Goal: Transaction & Acquisition: Purchase product/service

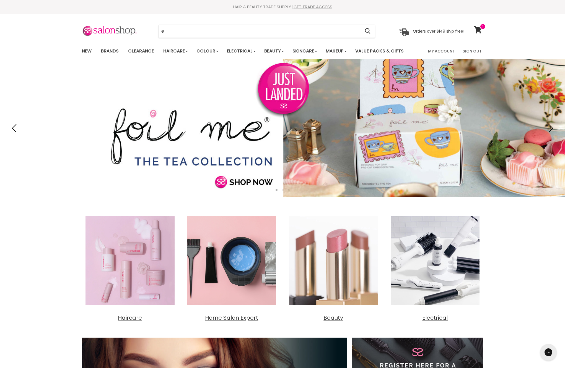
type input "ev"
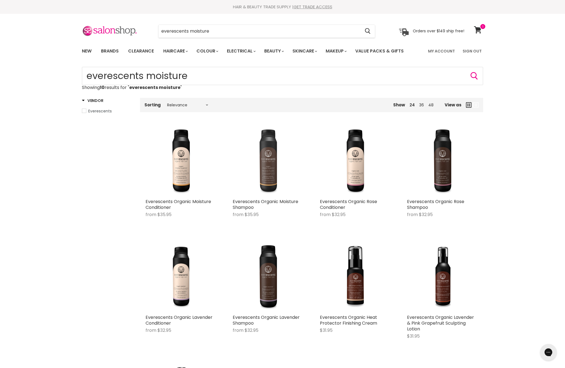
drag, startPoint x: 247, startPoint y: 153, endPoint x: 278, endPoint y: 196, distance: 52.7
click at [278, 196] on img "Main content" at bounding box center [268, 161] width 71 height 71
drag, startPoint x: 278, startPoint y: 196, endPoint x: 267, endPoint y: 192, distance: 11.5
click at [267, 192] on img "Main content" at bounding box center [268, 161] width 71 height 71
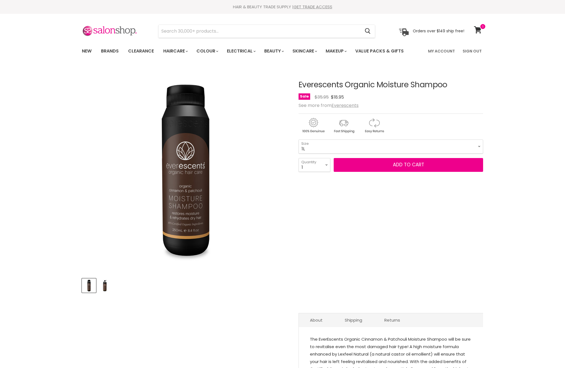
select select "1L"
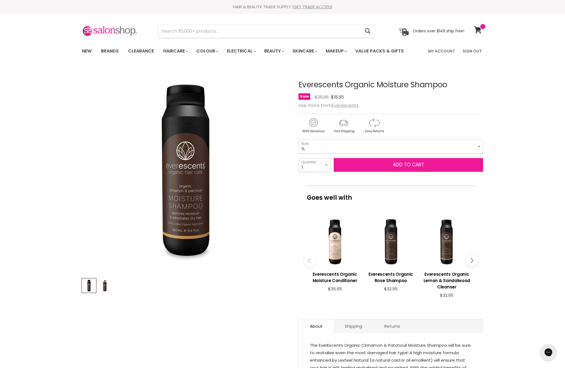
click at [374, 172] on button "Add to cart" at bounding box center [408, 165] width 149 height 14
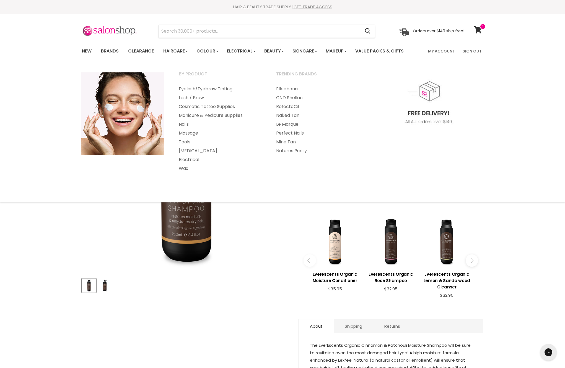
click at [264, 269] on img "Everescents Organic Moisture Shampoo image. Click or Scroll to Zoom." at bounding box center [185, 170] width 207 height 207
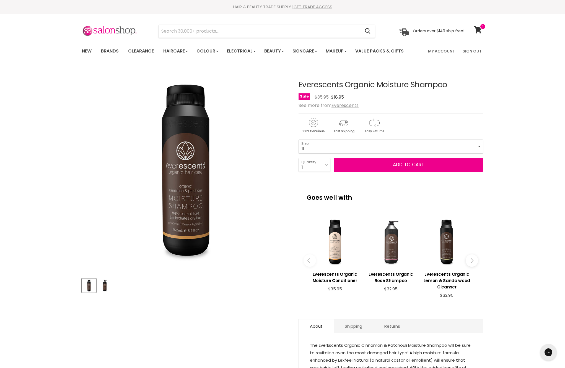
scroll to position [85, 0]
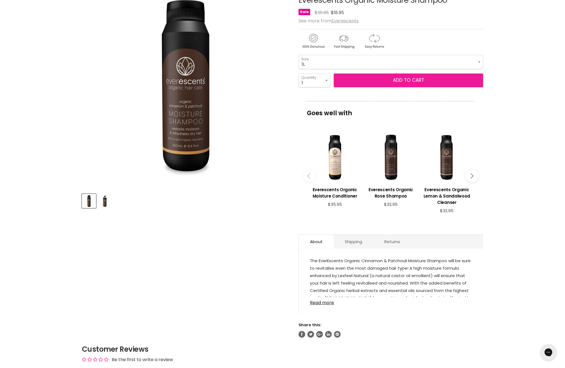
click at [403, 84] on span "Add to cart" at bounding box center [408, 80] width 31 height 7
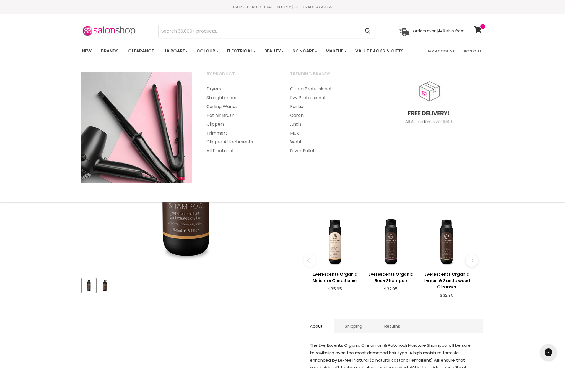
scroll to position [0, 0]
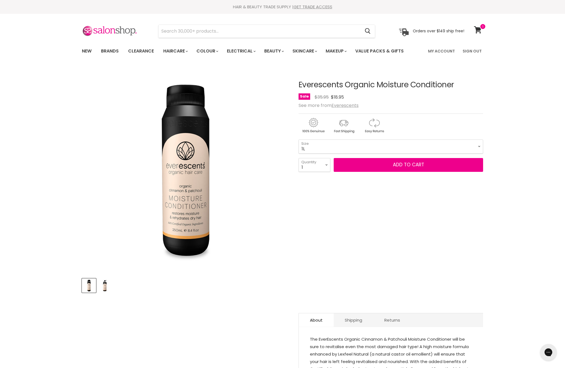
select select "1L"
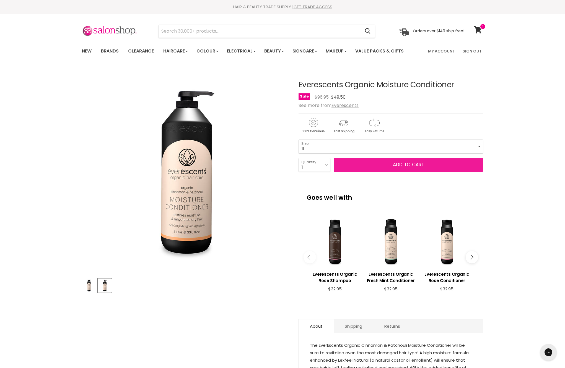
click at [386, 172] on button "Add to cart" at bounding box center [408, 165] width 149 height 14
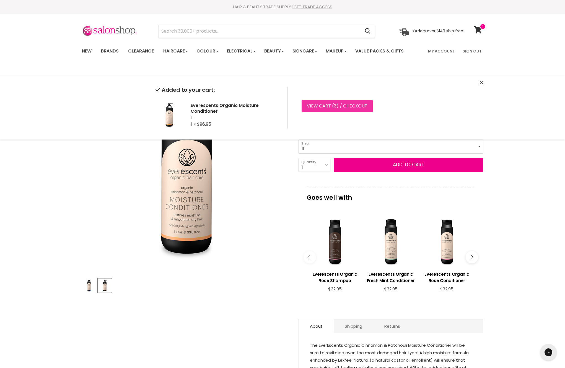
click at [355, 111] on link "View cart ( 3 ) / Checkout" at bounding box center [336, 106] width 71 height 12
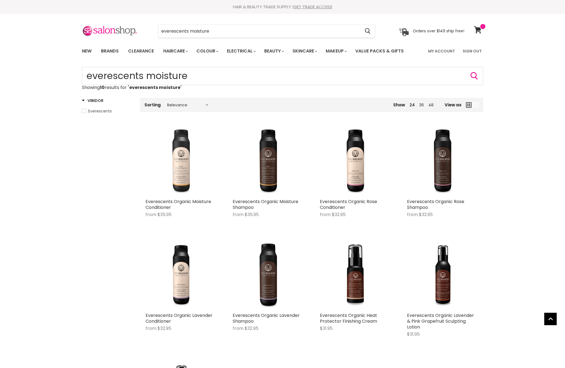
scroll to position [122, 0]
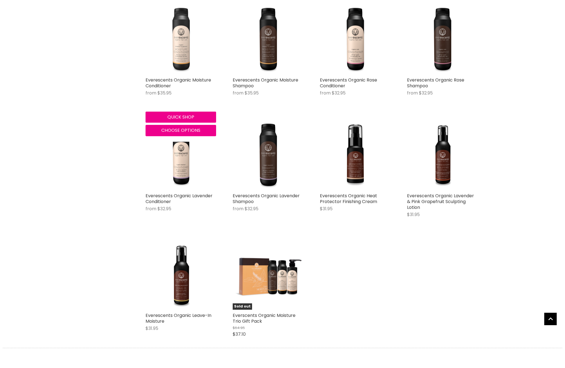
click at [191, 66] on img "Main content" at bounding box center [180, 39] width 71 height 71
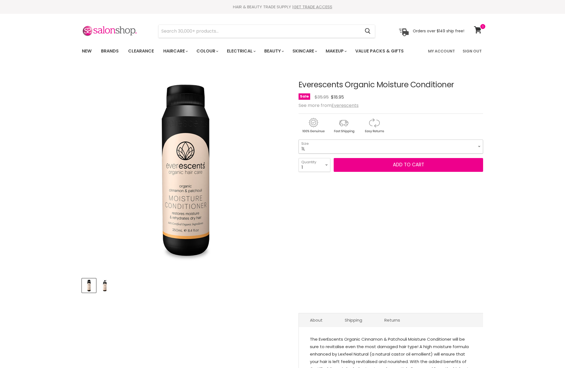
select select "1L"
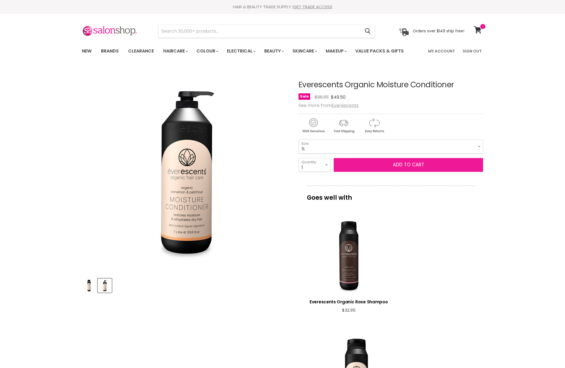
click at [423, 172] on button "Add to cart" at bounding box center [408, 165] width 149 height 14
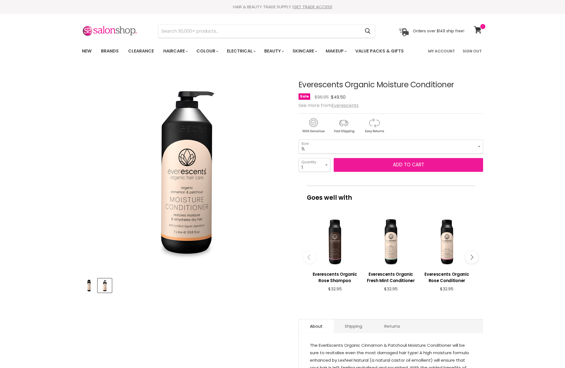
click at [423, 172] on button "Add to cart" at bounding box center [408, 165] width 149 height 14
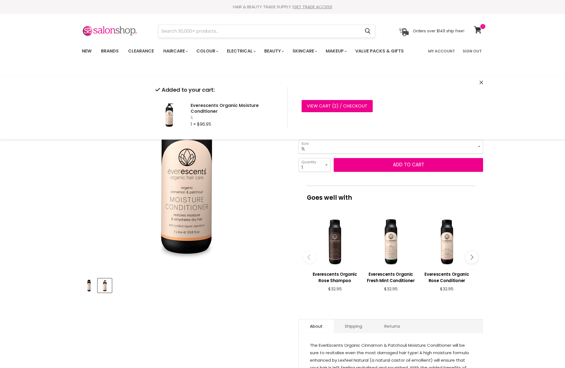
click at [255, 33] on input "Search" at bounding box center [259, 31] width 202 height 13
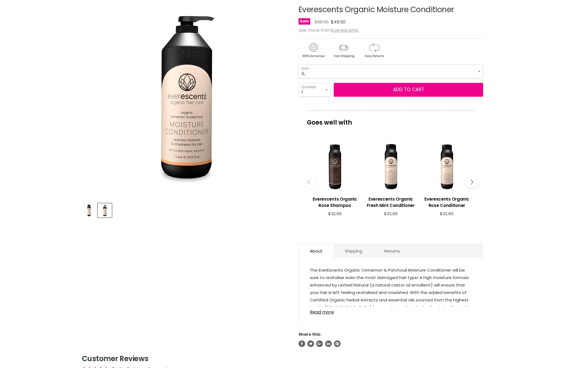
scroll to position [43, 0]
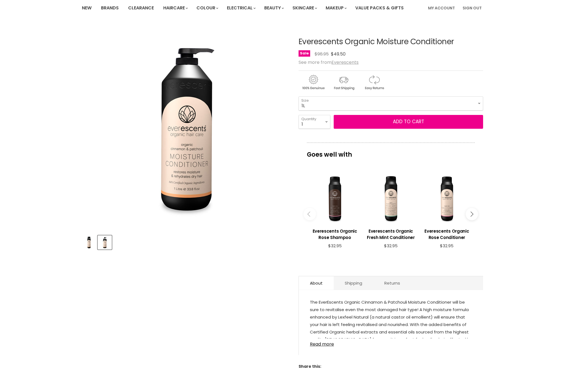
click at [324, 46] on h1 "Everescents Organic Moisture Conditioner" at bounding box center [390, 42] width 184 height 9
copy h1 "Everescents"
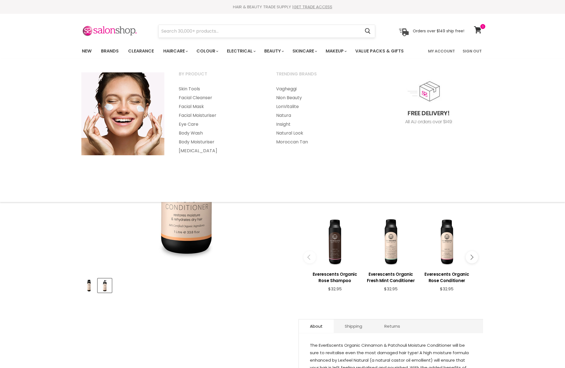
scroll to position [-1, 0]
click at [301, 34] on input "Search" at bounding box center [259, 31] width 202 height 13
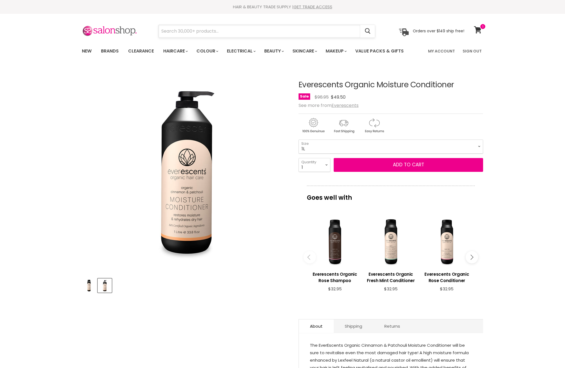
paste input "Everescents"
type input "Everescents"
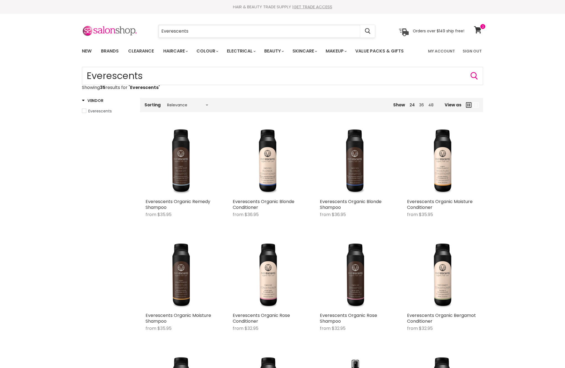
click at [215, 34] on input "Everescents" at bounding box center [259, 31] width 202 height 13
type input "Everescents deep"
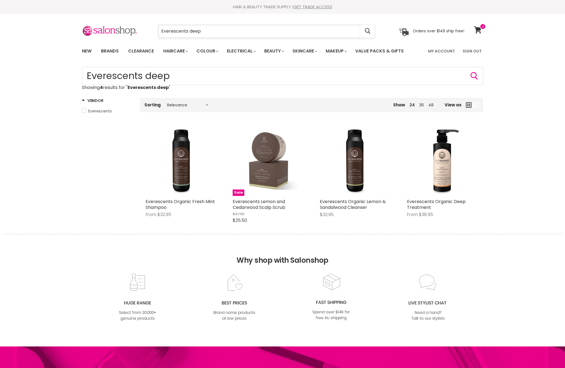
click at [202, 32] on input "Everescents deep" at bounding box center [259, 31] width 202 height 13
type input "Everescents rose"
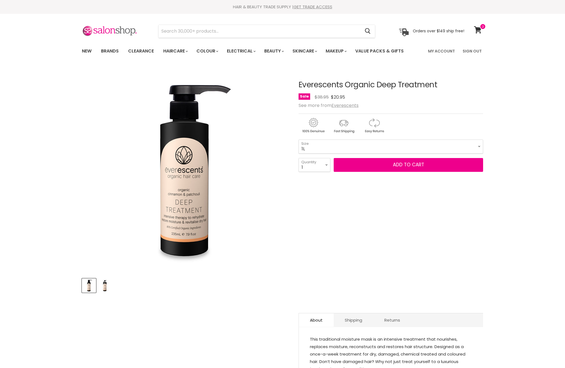
select select "1L"
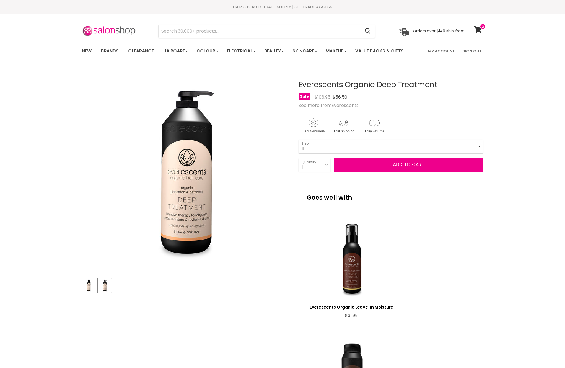
click at [372, 172] on button "Add to cart" at bounding box center [408, 165] width 149 height 14
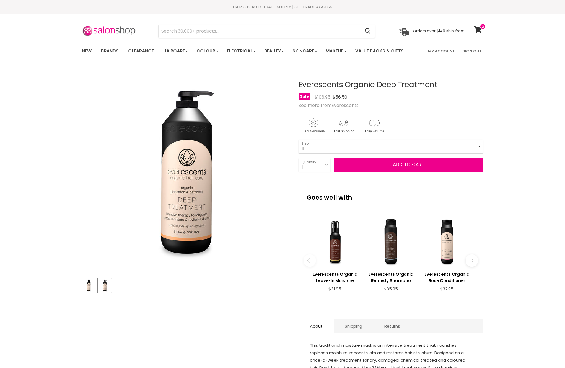
click at [372, 172] on button "Add to cart" at bounding box center [408, 165] width 149 height 14
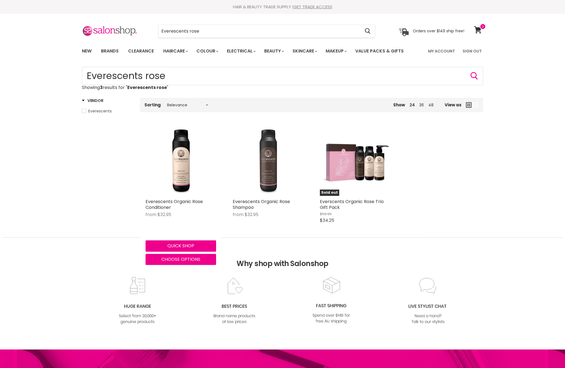
click at [276, 181] on img "Main content" at bounding box center [268, 161] width 71 height 71
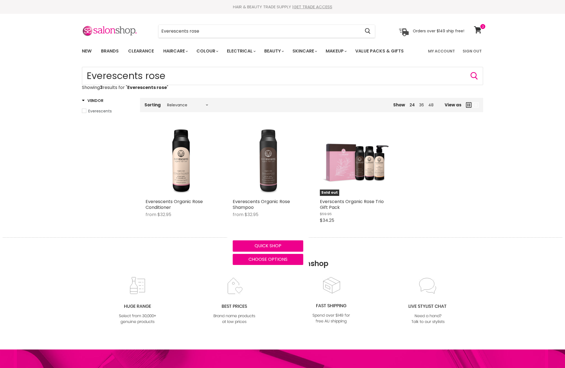
click at [270, 181] on img "Main content" at bounding box center [268, 161] width 71 height 71
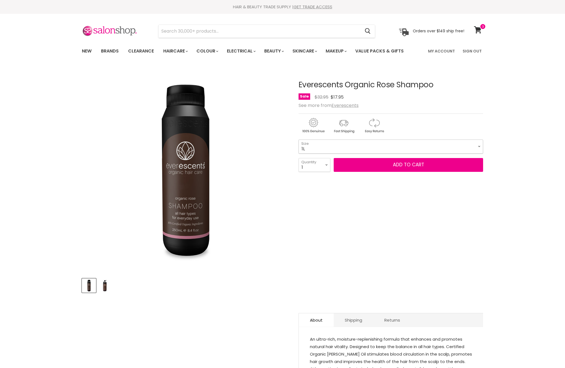
select select "1L"
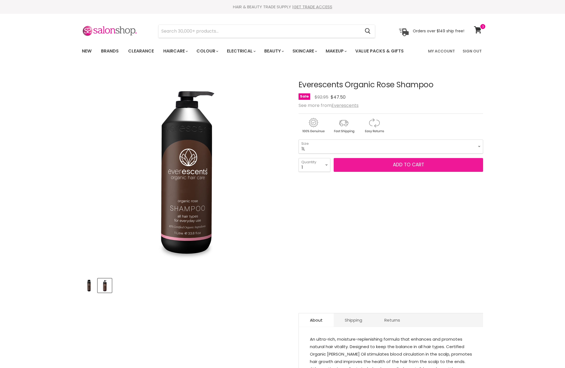
click at [388, 172] on button "Add to cart" at bounding box center [408, 165] width 149 height 14
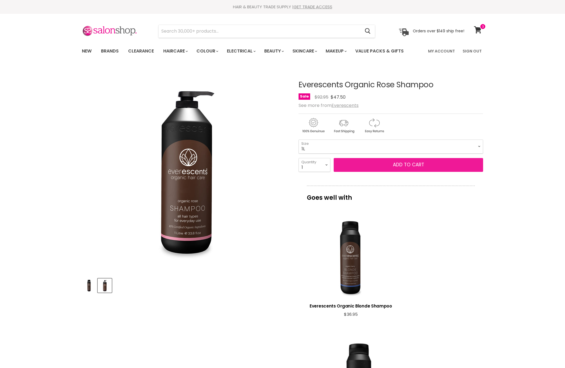
click at [388, 172] on button "Add to cart" at bounding box center [408, 165] width 149 height 14
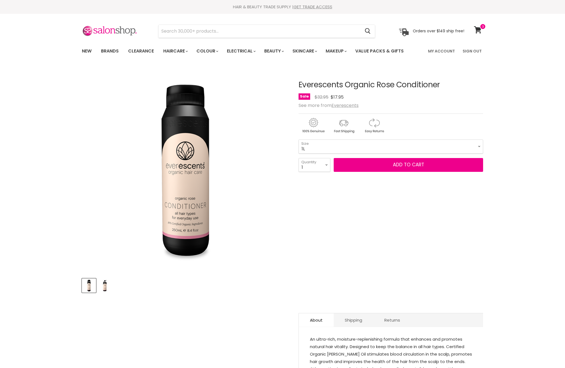
select select "1L"
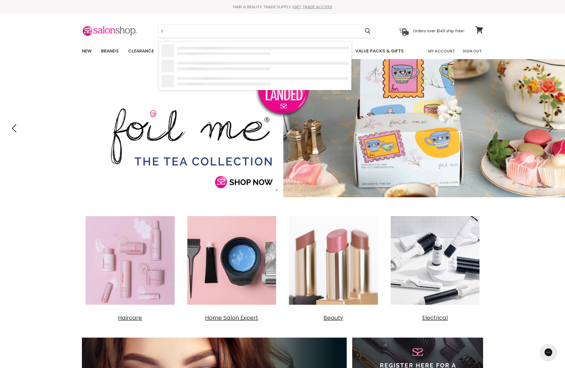
type input "r"
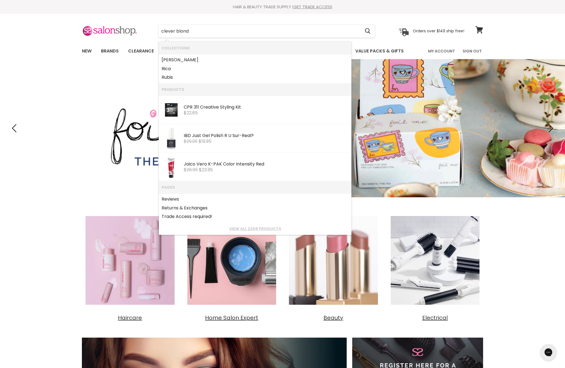
type input "clever blonde"
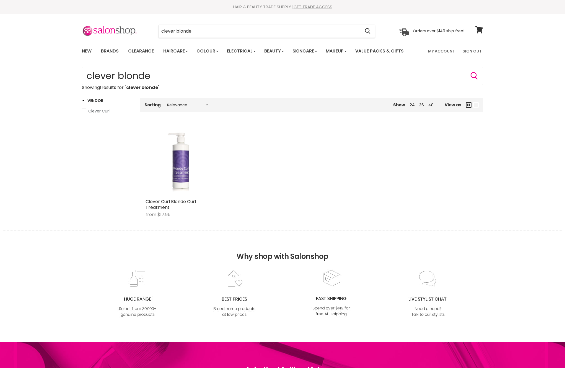
click at [176, 196] on img "Main content" at bounding box center [180, 161] width 47 height 71
